Goal: Information Seeking & Learning: Learn about a topic

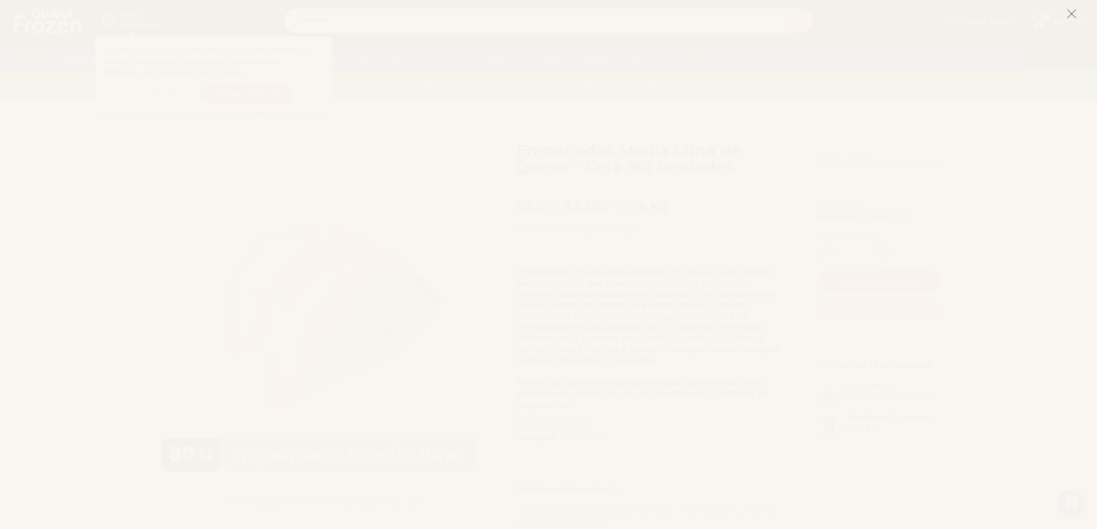
click at [1075, 10] on line at bounding box center [1072, 14] width 8 height 8
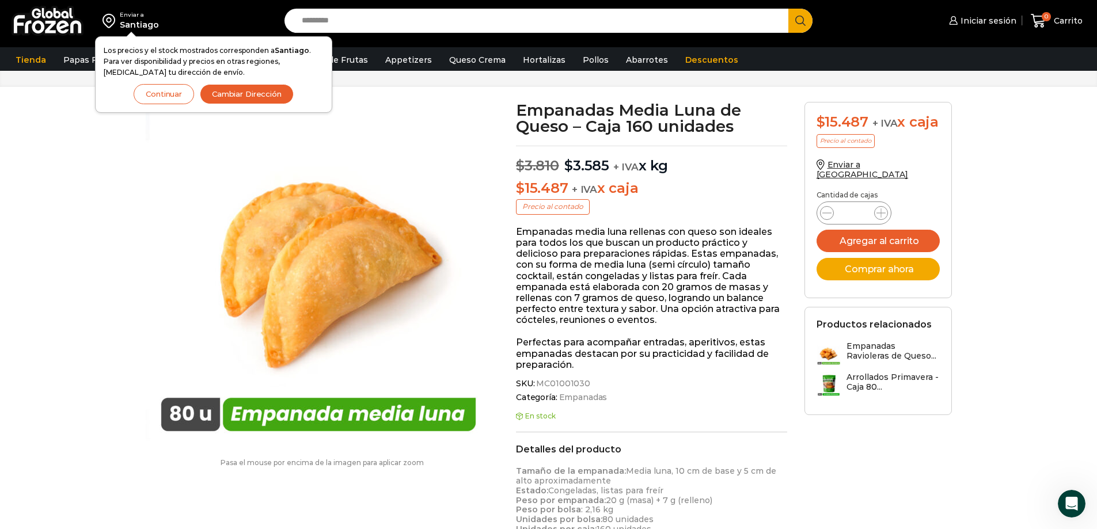
scroll to position [58, 0]
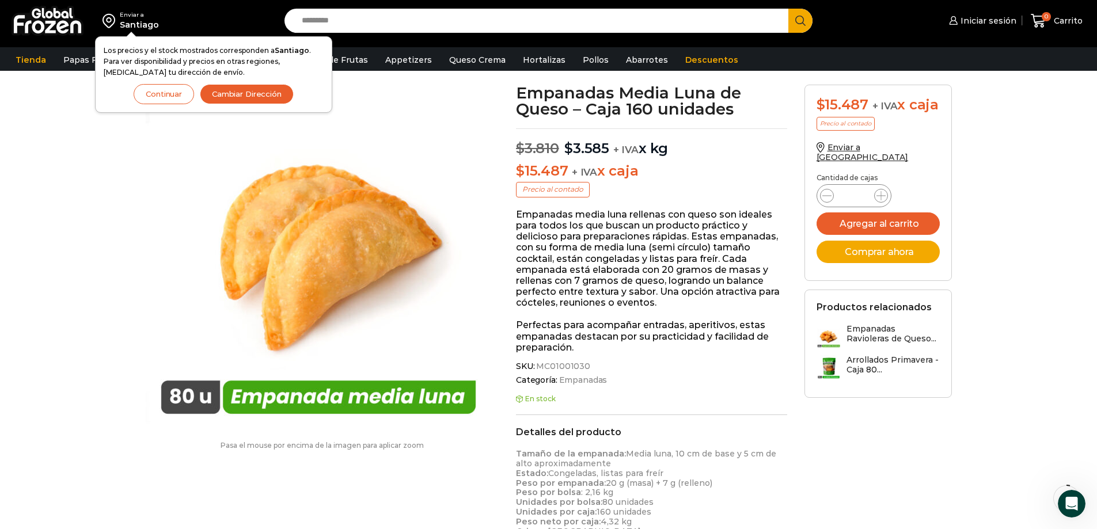
click at [157, 92] on button "Continuar" at bounding box center [164, 94] width 60 height 20
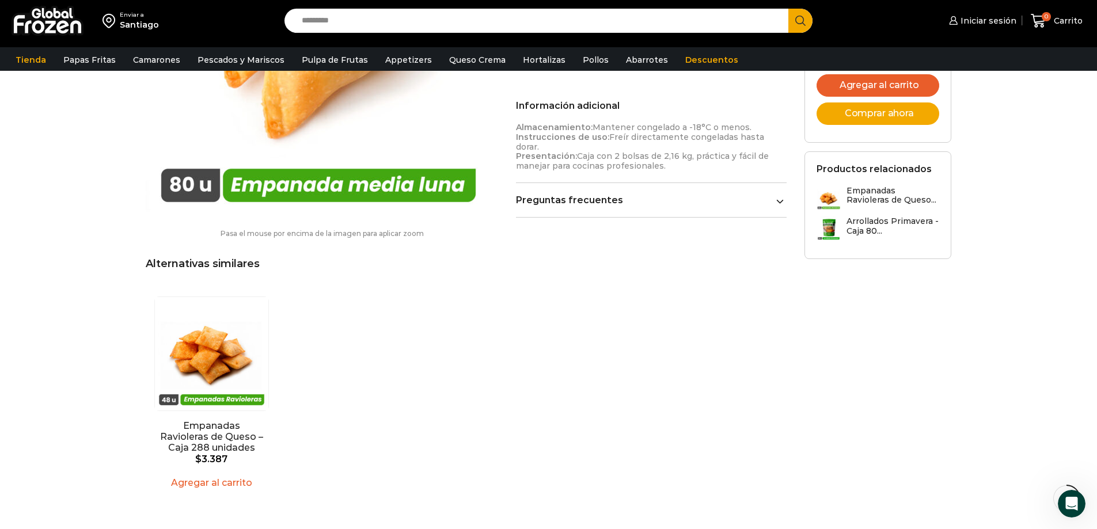
scroll to position [1367, 0]
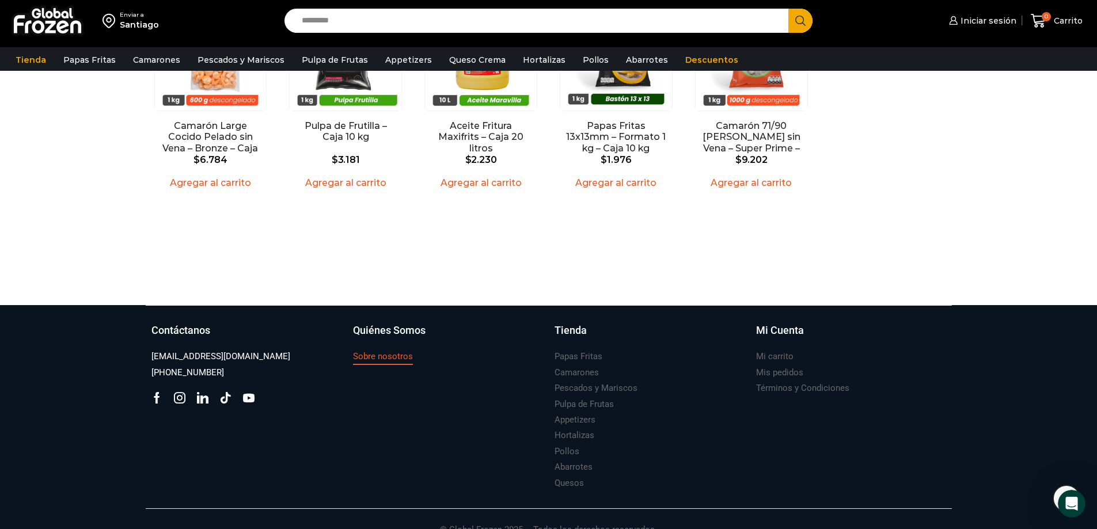
click at [404, 351] on h3 "Sobre nosotros" at bounding box center [383, 357] width 60 height 12
click at [388, 351] on h3 "Sobre nosotros" at bounding box center [383, 357] width 60 height 12
